Goal: Task Accomplishment & Management: Use online tool/utility

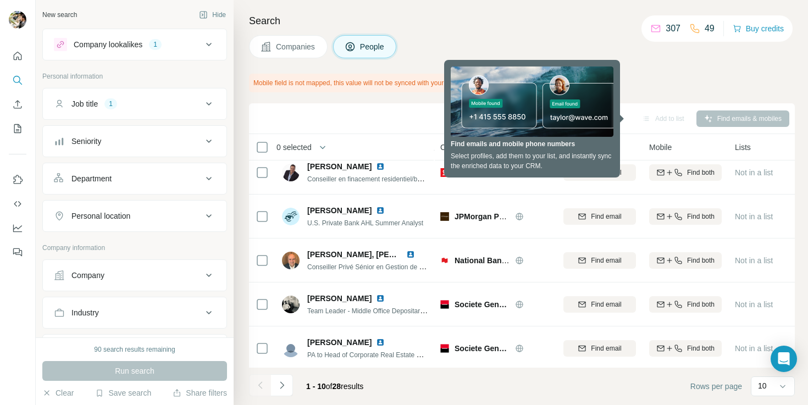
scroll to position [98, 4]
click at [136, 216] on div "Personal location" at bounding box center [128, 216] width 148 height 11
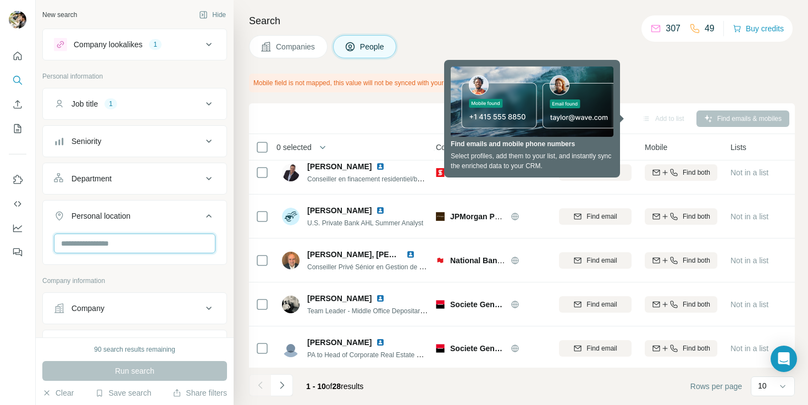
click at [123, 238] on input "text" at bounding box center [135, 244] width 162 height 20
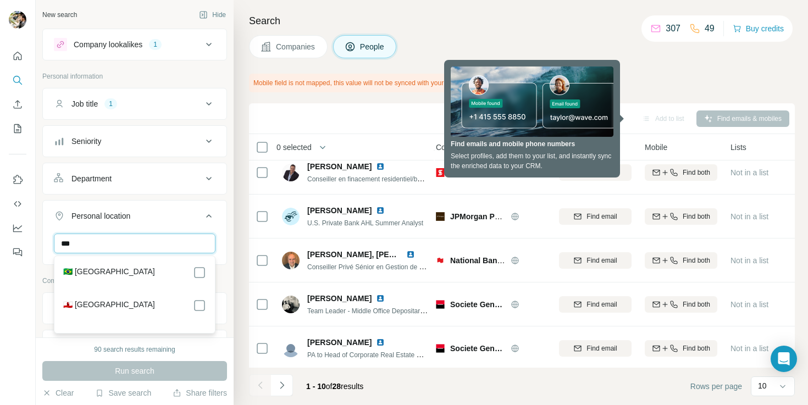
type input "***"
click at [110, 271] on div "🇧🇷 Brazil" at bounding box center [134, 272] width 143 height 13
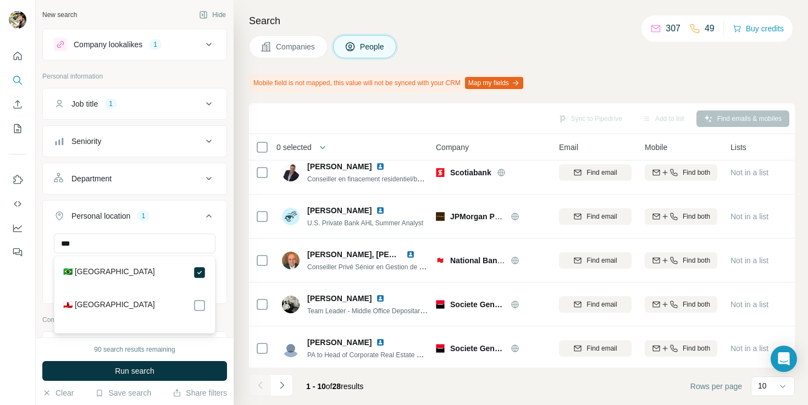
click at [154, 369] on span "Run search" at bounding box center [135, 371] width 40 height 11
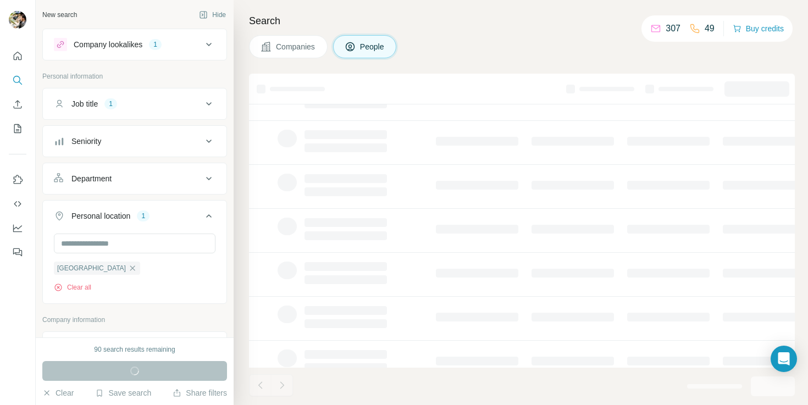
scroll to position [0, 4]
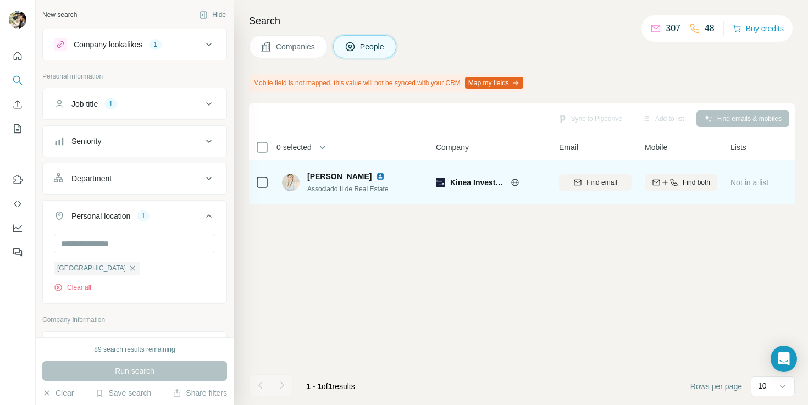
drag, startPoint x: 288, startPoint y: 184, endPoint x: 295, endPoint y: 184, distance: 7.2
click at [288, 184] on img at bounding box center [291, 183] width 18 height 18
click at [321, 180] on span "Marcela Penido" at bounding box center [339, 176] width 64 height 11
click at [325, 185] on span "Associado II de Real Estate" at bounding box center [347, 189] width 81 height 8
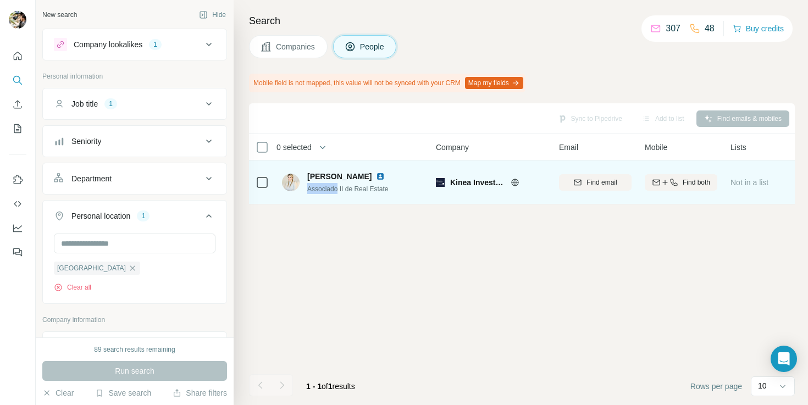
click at [289, 185] on img at bounding box center [291, 183] width 18 height 18
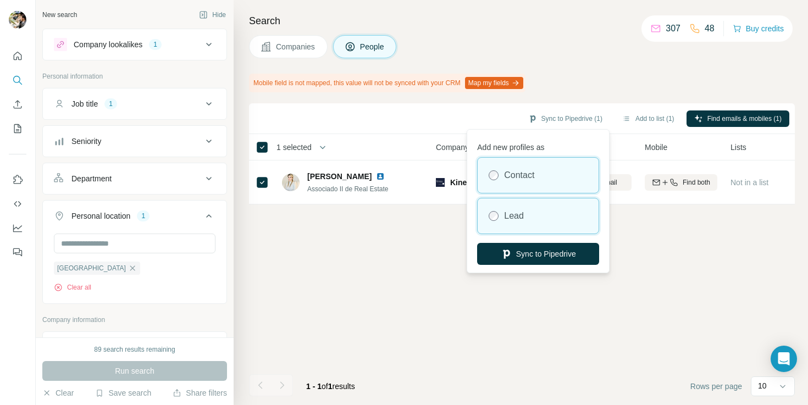
click at [531, 206] on div "Lead" at bounding box center [538, 215] width 121 height 35
